Goal: Find specific page/section: Find specific page/section

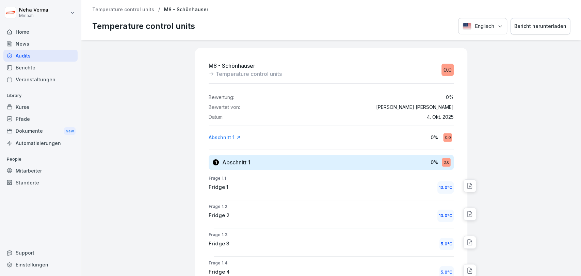
click at [138, 147] on div "M8 - Schönhauser Temperature control units 0.0 Bewertung: 0 % Bewertet von: Nav…" at bounding box center [330, 158] width 499 height 236
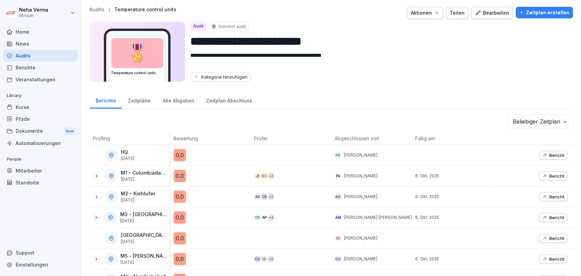
click at [389, 91] on div "Berichte Zeitpläne Alle Abgaben Zeitplan Abschluss" at bounding box center [330, 100] width 483 height 18
click at [33, 56] on div "Audits" at bounding box center [40, 56] width 74 height 12
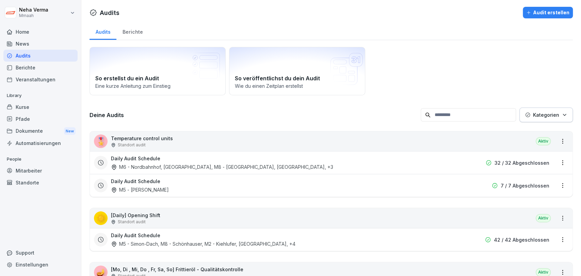
click at [143, 137] on p "Temperature control units" at bounding box center [142, 138] width 62 height 7
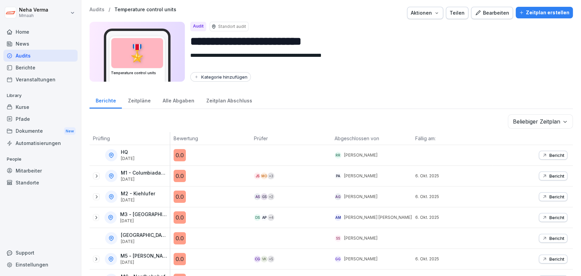
click at [144, 101] on div "Zeitpläne" at bounding box center [139, 99] width 35 height 17
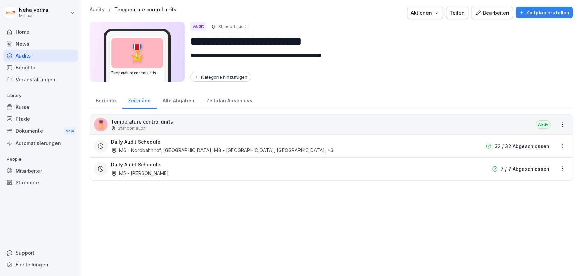
click at [177, 104] on div "Alle Abgaben" at bounding box center [178, 99] width 44 height 17
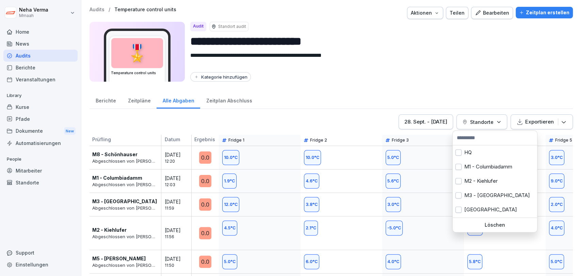
click at [496, 120] on icon "button" at bounding box center [498, 121] width 5 height 5
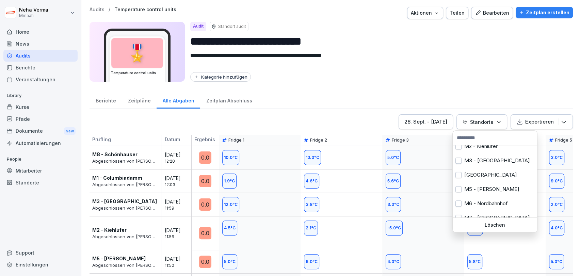
scroll to position [35, 0]
click at [459, 177] on button "button" at bounding box center [458, 174] width 6 height 6
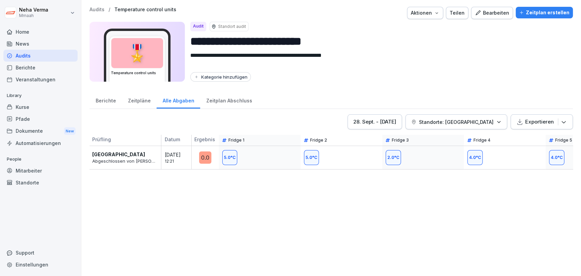
click at [282, 225] on html "**********" at bounding box center [290, 138] width 581 height 276
click at [366, 195] on div "28. Sept. - 5. Okt. 2025 Standorte: M4 - Wiener Straße Exportieren Prüfling Dat…" at bounding box center [330, 191] width 483 height 155
click at [350, 209] on div "28. Sept. - 5. Okt. 2025 Standorte: M4 - Wiener Straße Exportieren Prüfling Dat…" at bounding box center [330, 191] width 483 height 155
click at [285, 219] on div "28. Sept. - 5. Okt. 2025 Standorte: M4 - Wiener Straße Exportieren Prüfling Dat…" at bounding box center [330, 191] width 483 height 155
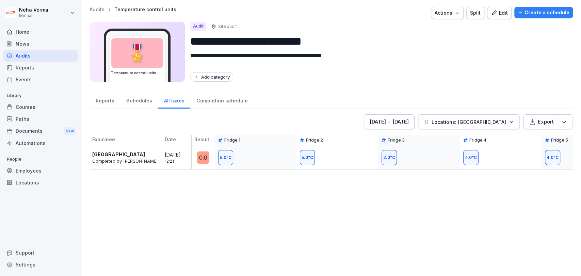
click at [425, 66] on textarea "**********" at bounding box center [375, 59] width 371 height 17
click at [103, 99] on font "Reports" at bounding box center [105, 101] width 19 height 6
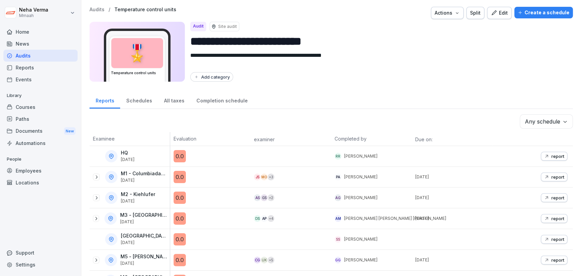
scroll to position [61, 0]
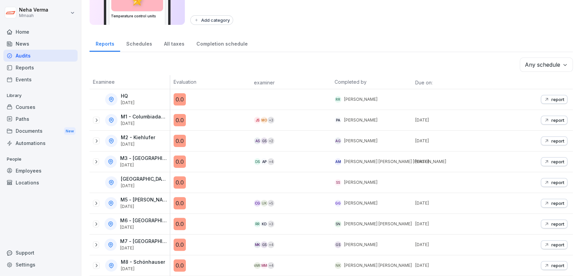
click at [251, 181] on div at bounding box center [290, 182] width 81 height 20
click at [129, 41] on font "Schedules" at bounding box center [139, 44] width 26 height 6
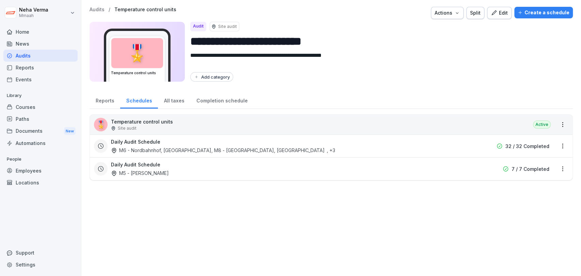
click at [134, 123] on font "Temperature control units" at bounding box center [142, 122] width 62 height 6
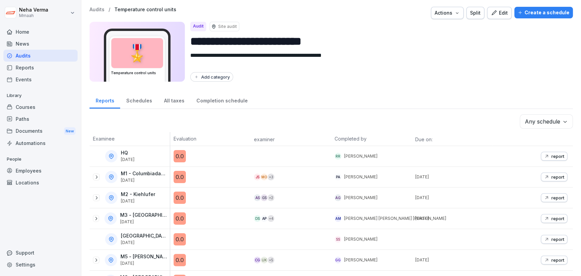
click at [143, 98] on font "Schedules" at bounding box center [139, 101] width 26 height 6
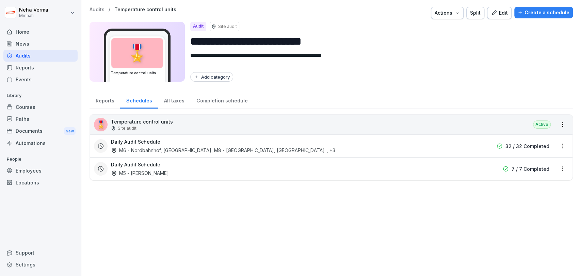
click at [134, 143] on font "Daily Audit Schedule" at bounding box center [135, 142] width 49 height 6
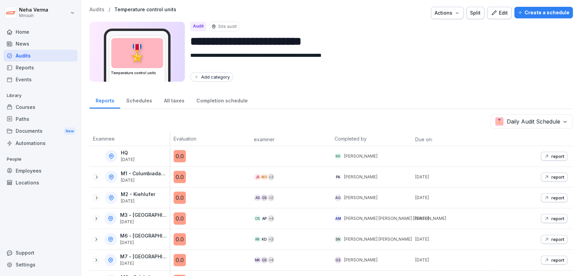
scroll to position [20, 0]
